Goal: Transaction & Acquisition: Book appointment/travel/reservation

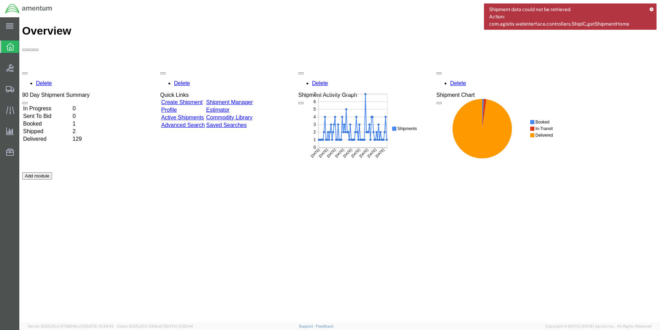
click at [242, 99] on link "Shipment Manager" at bounding box center [229, 102] width 47 height 6
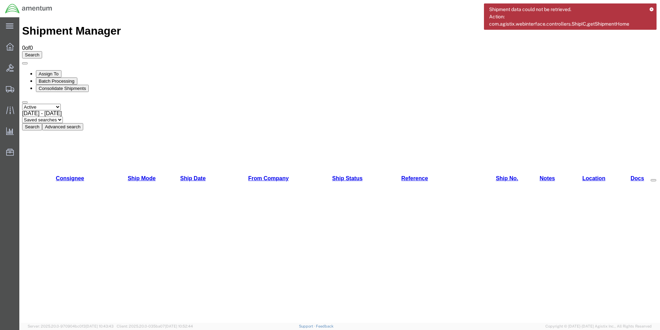
click at [42, 123] on button "Search" at bounding box center [32, 126] width 20 height 7
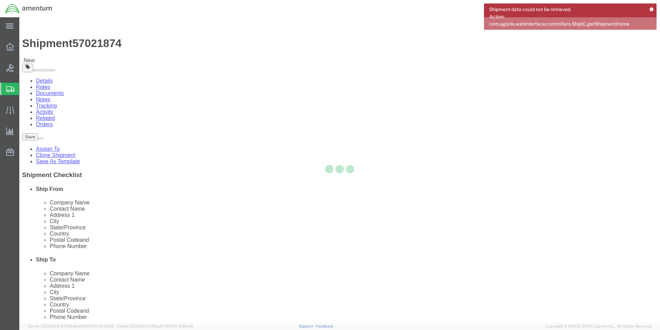
select select "42717"
select select "42727"
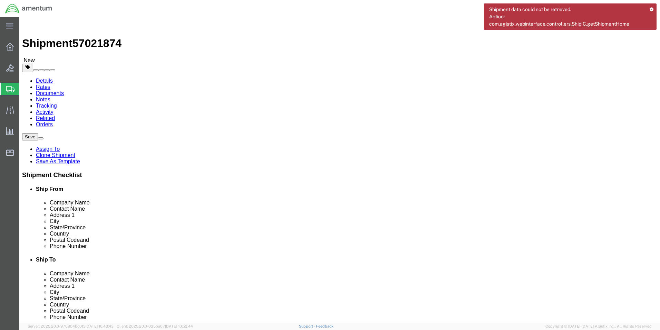
drag, startPoint x: 418, startPoint y: 156, endPoint x: 342, endPoint y: 163, distance: 76.4
click div "Location TACLS_655-Godman AAF, [GEOGRAPHIC_DATA] My Profile Location [PHONE_NUM…"
paste input "[STREET_ADDRESS]"
type input "[STREET_ADDRESS]"
select select
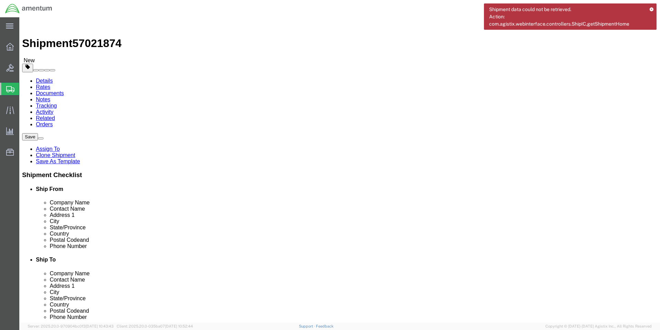
drag, startPoint x: 381, startPoint y: 184, endPoint x: 340, endPoint y: 180, distance: 41.3
click div "[GEOGRAPHIC_DATA][PERSON_NAME]"
paste input "[GEOGRAPHIC_DATA]"
type input "[GEOGRAPHIC_DATA]"
select select
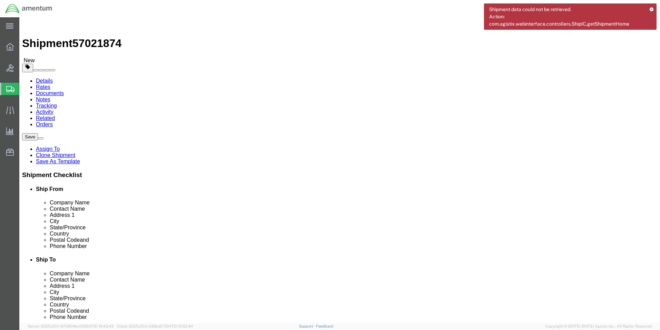
drag, startPoint x: 372, startPoint y: 169, endPoint x: 307, endPoint y: 174, distance: 65.2
click div "Location My Profile Location [PHONE_NUMBER] [PHONE_NUMBER] [PHONE_NUMBER] [PHON…"
drag, startPoint x: 338, startPoint y: 218, endPoint x: 289, endPoint y: 224, distance: 48.6
click div "Postal Code 40121-2174"
type input "40175"
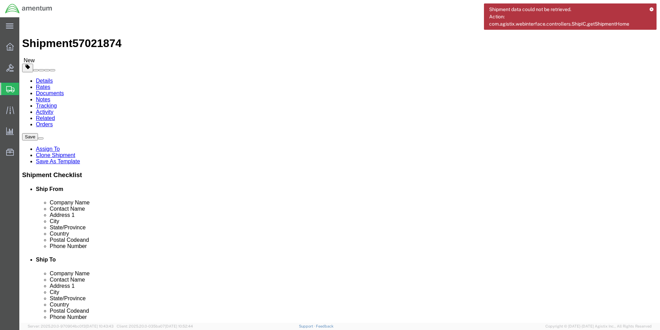
select select
click div "Location My Profile Location [PHONE_NUMBER] [PHONE_NUMBER] [PHONE_NUMBER] [PHON…"
click button "Rate Shipment"
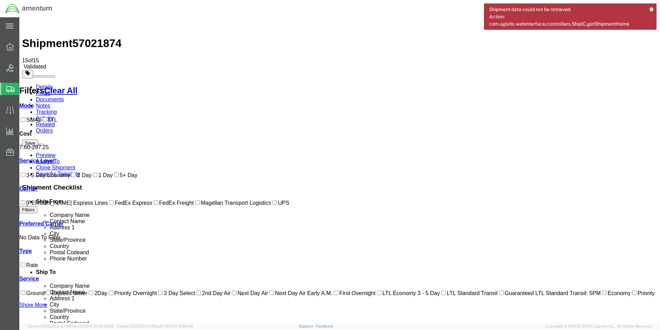
click at [42, 84] on link "Details" at bounding box center [44, 87] width 17 height 6
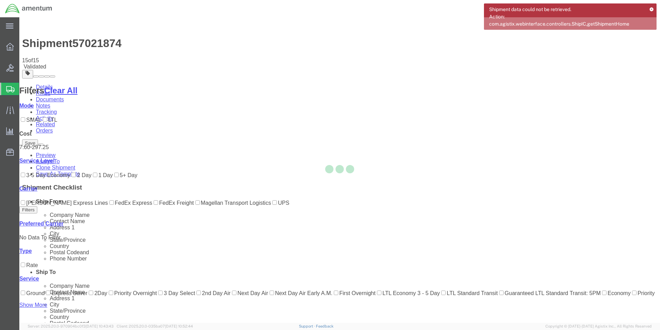
select select "42717"
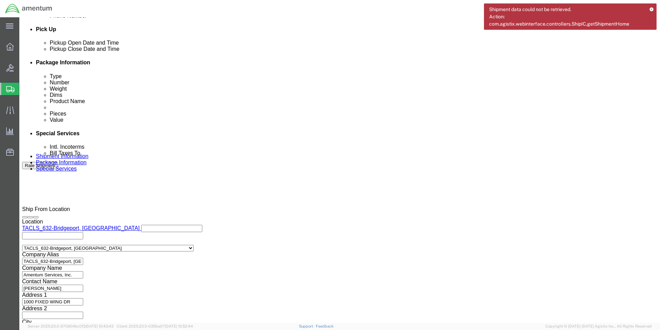
scroll to position [314, 0]
click button "Continue"
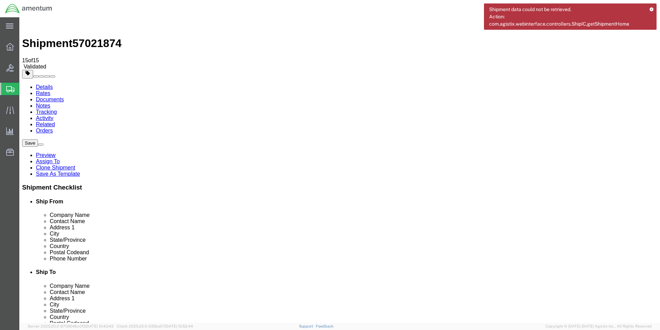
click button "Continue"
click input "checkbox"
checkbox input "true"
click button "Rate Shipment"
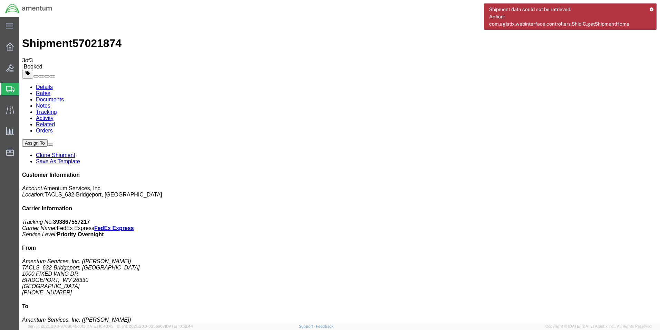
drag, startPoint x: 83, startPoint y: 122, endPoint x: 288, endPoint y: 176, distance: 212.5
click at [43, 84] on link "Details" at bounding box center [44, 87] width 17 height 6
click link "Schedule pickup request"
click b "393867557217"
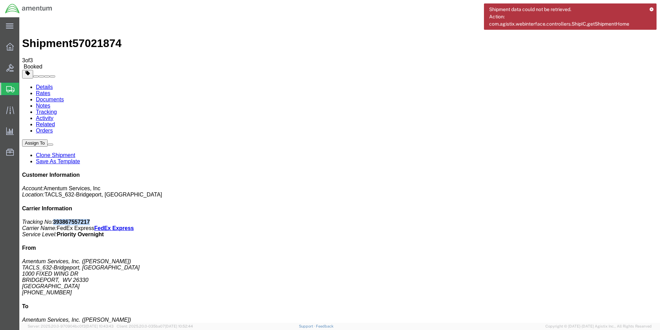
click b "393867557217"
copy b "393867557217"
